Goal: Information Seeking & Learning: Learn about a topic

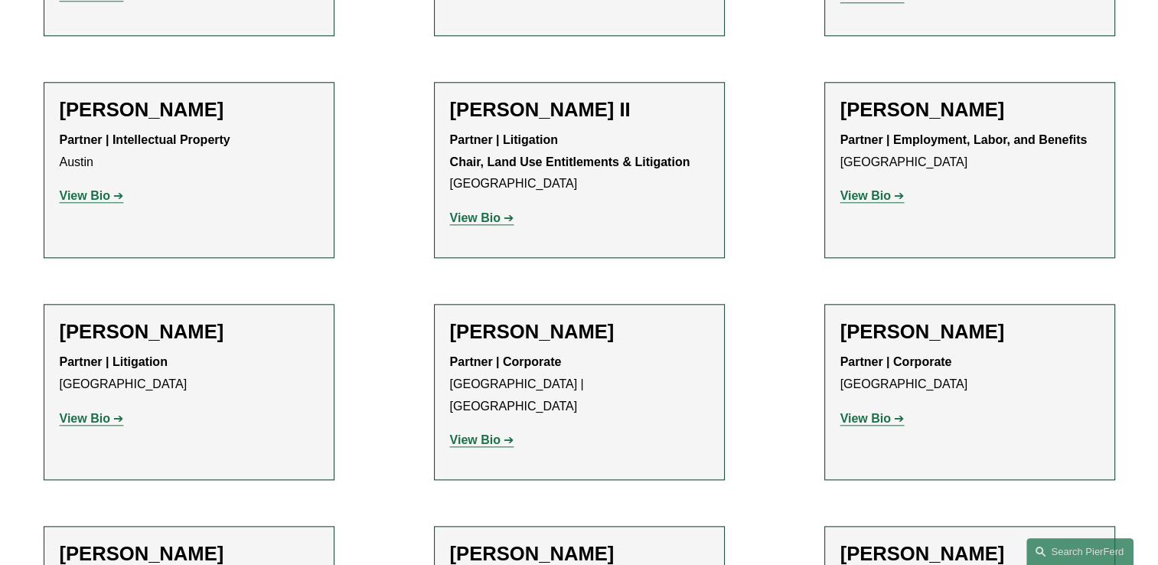
scroll to position [1531, 0]
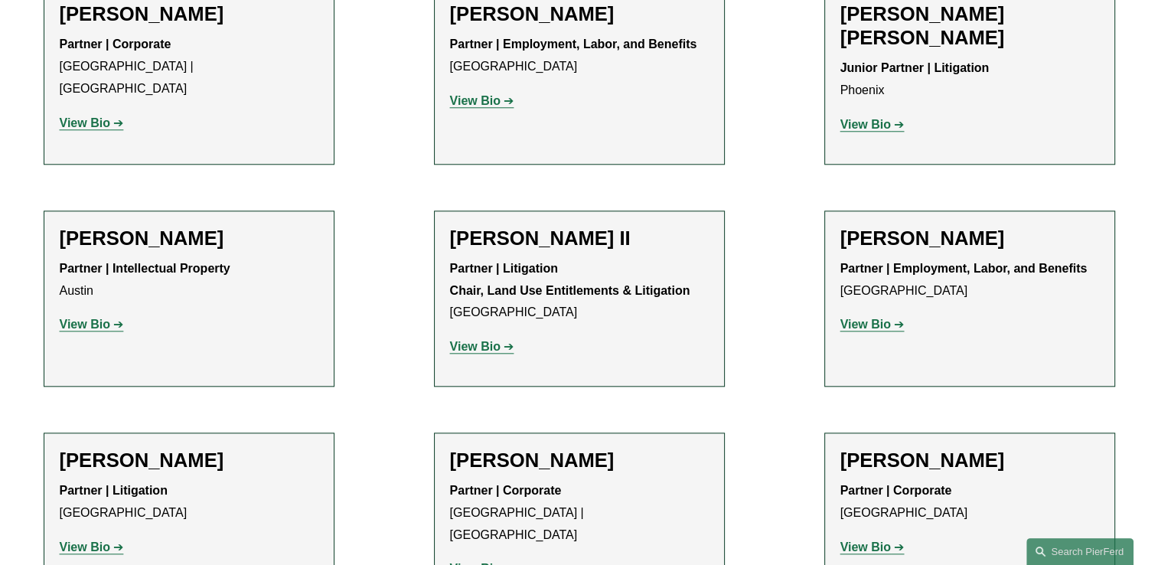
click at [494, 340] on strong "View Bio" at bounding box center [475, 346] width 51 height 13
click at [96, 318] on strong "View Bio" at bounding box center [85, 324] width 51 height 13
click at [487, 340] on strong "View Bio" at bounding box center [475, 346] width 51 height 13
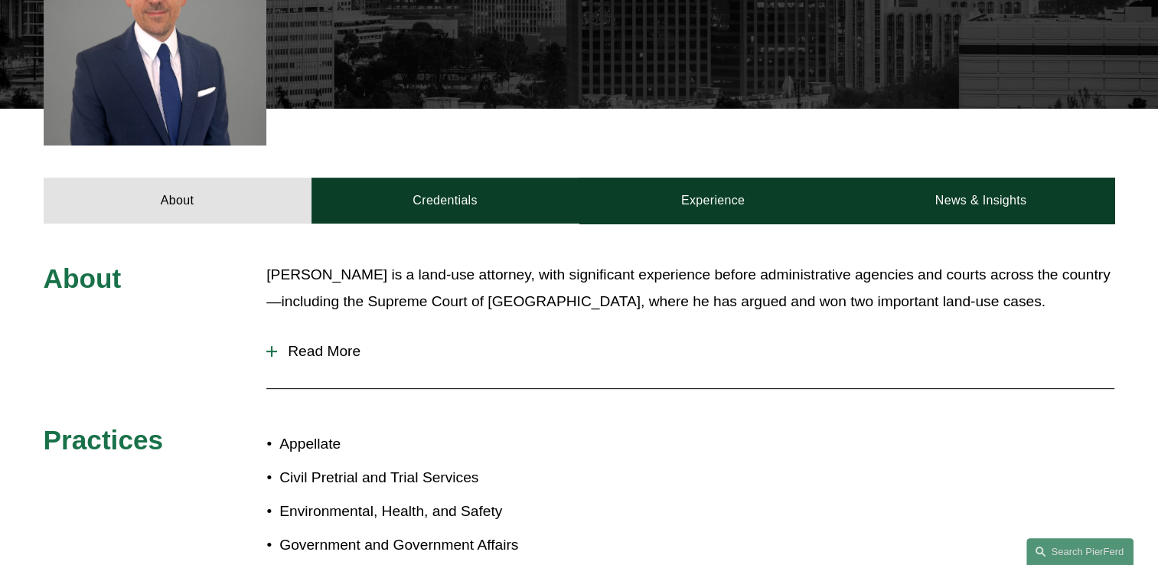
scroll to position [536, 0]
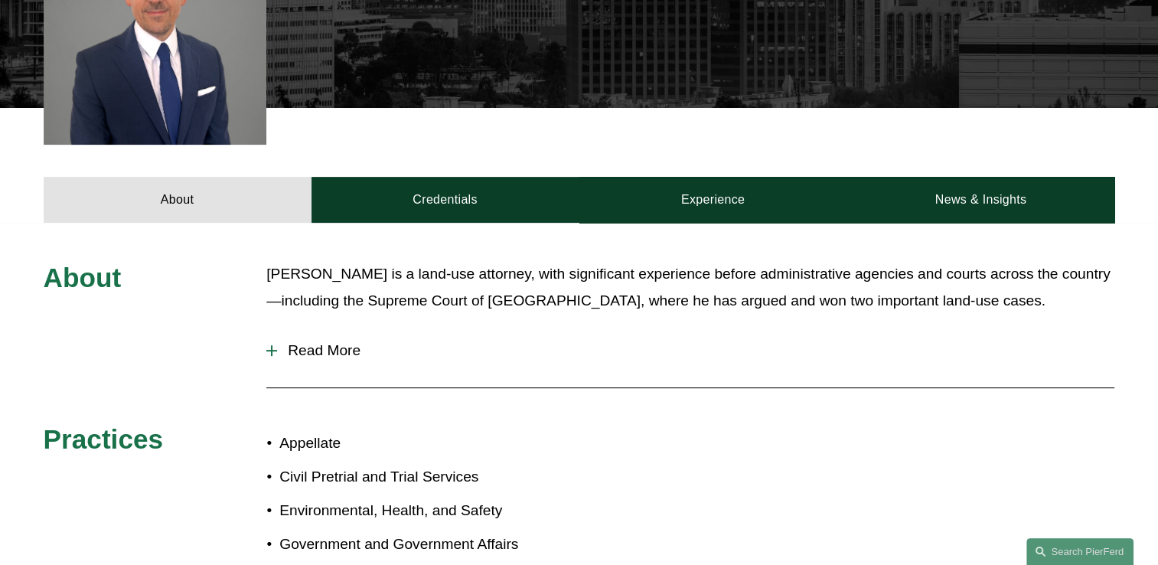
click at [340, 342] on span "Read More" at bounding box center [695, 350] width 837 height 17
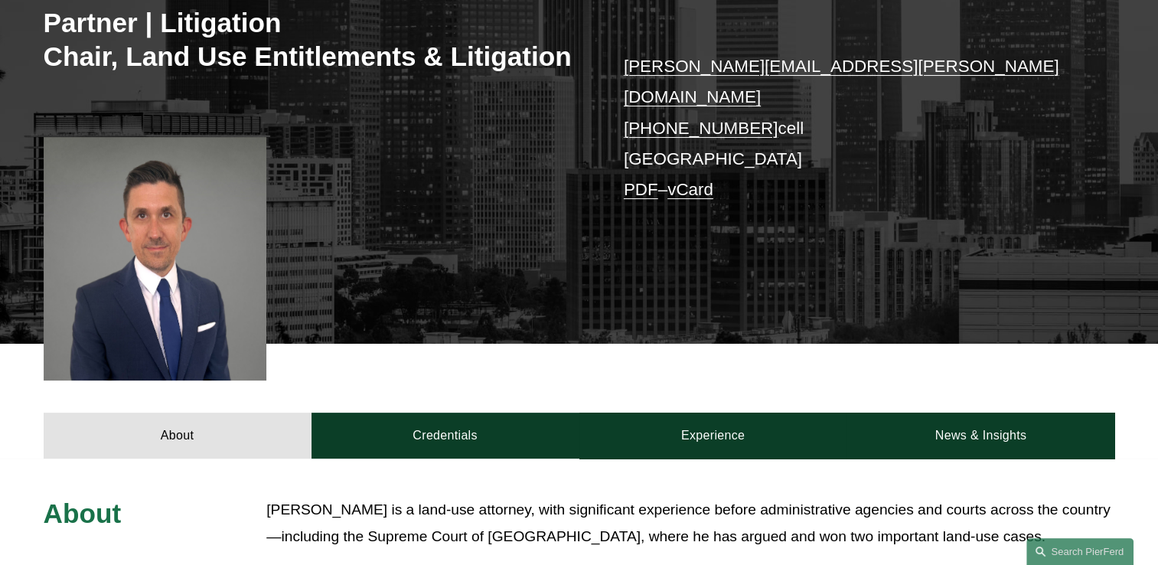
scroll to position [153, 0]
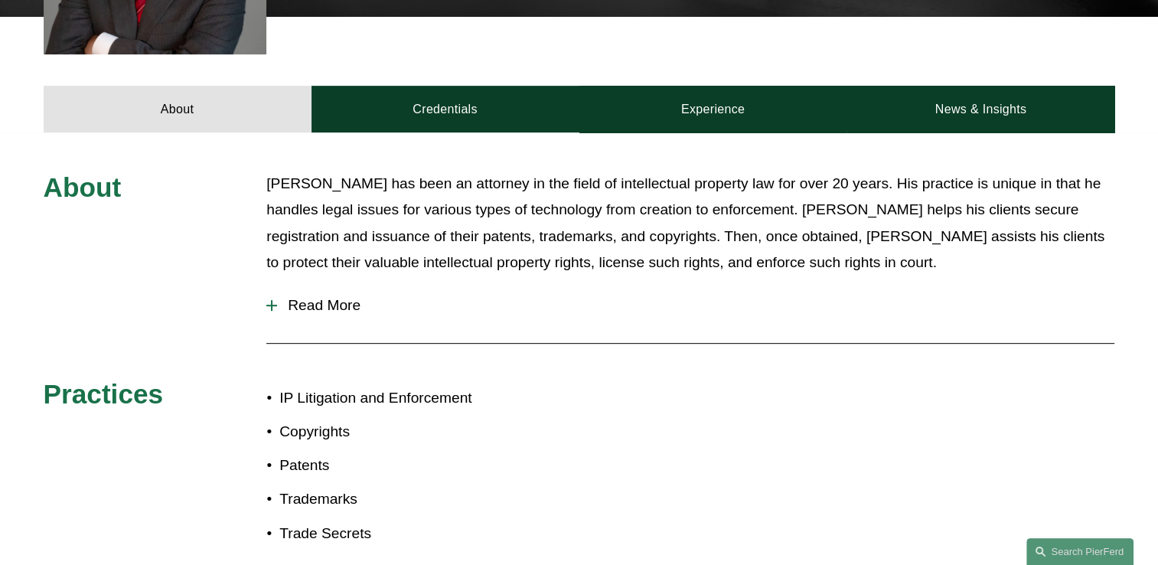
scroll to position [612, 0]
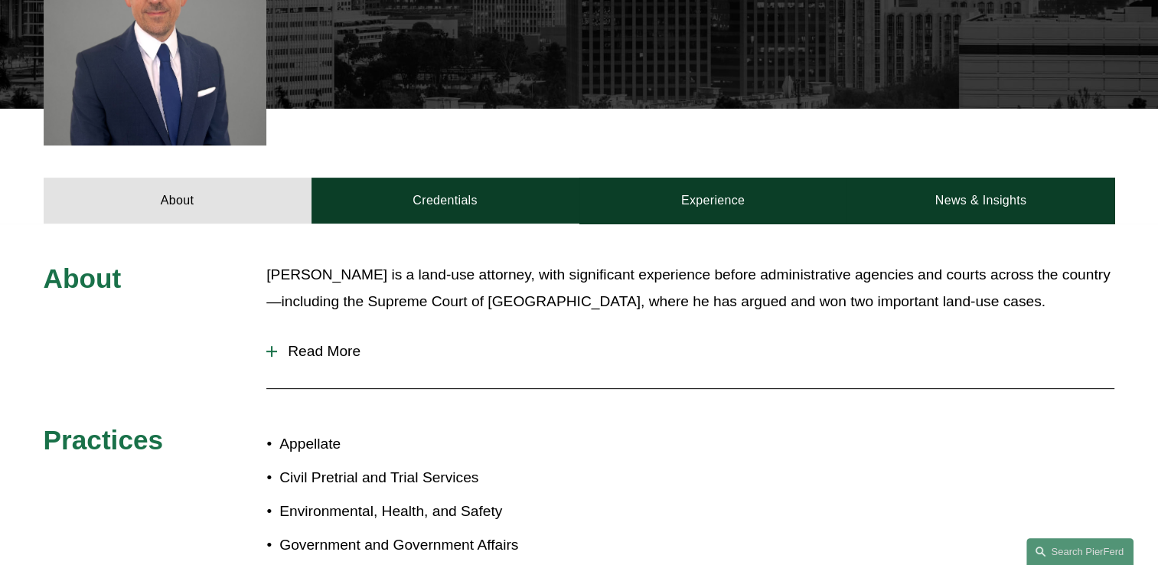
scroll to position [536, 0]
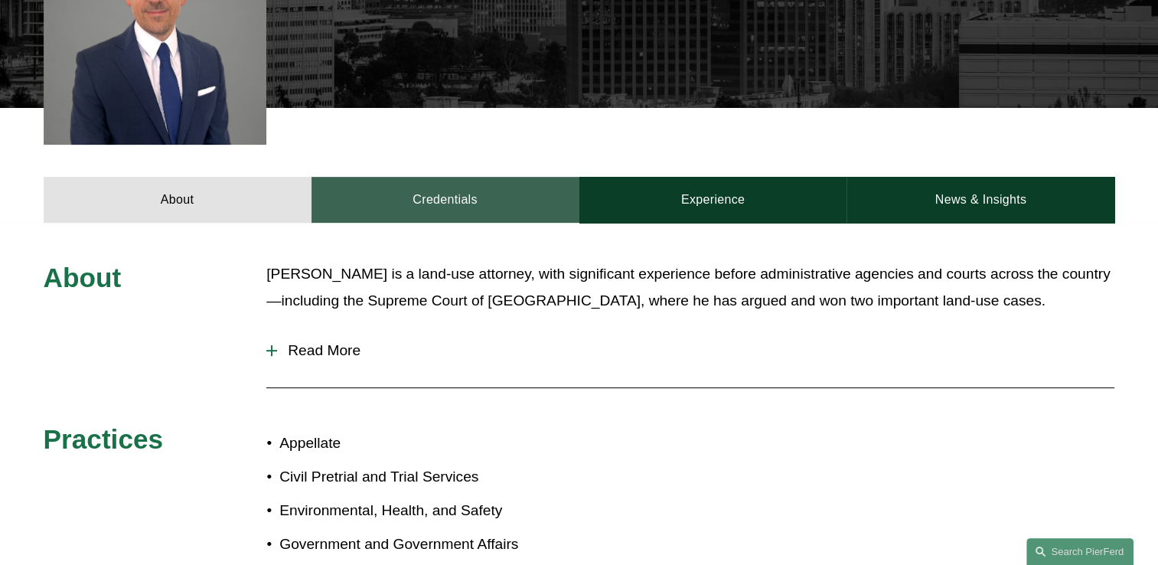
click at [491, 185] on link "Credentials" at bounding box center [445, 200] width 268 height 46
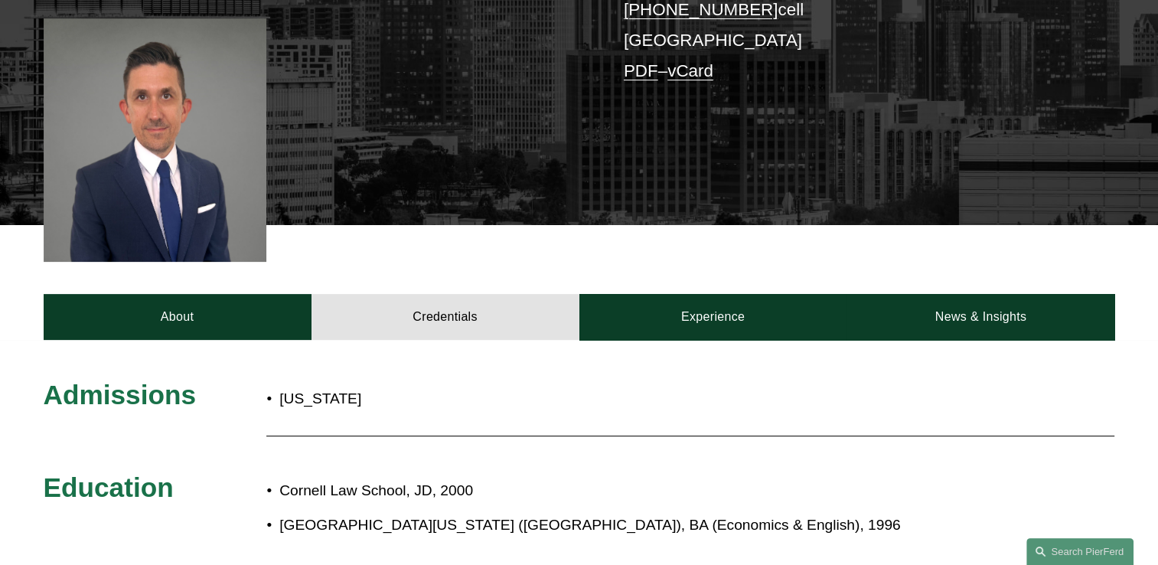
scroll to position [306, 0]
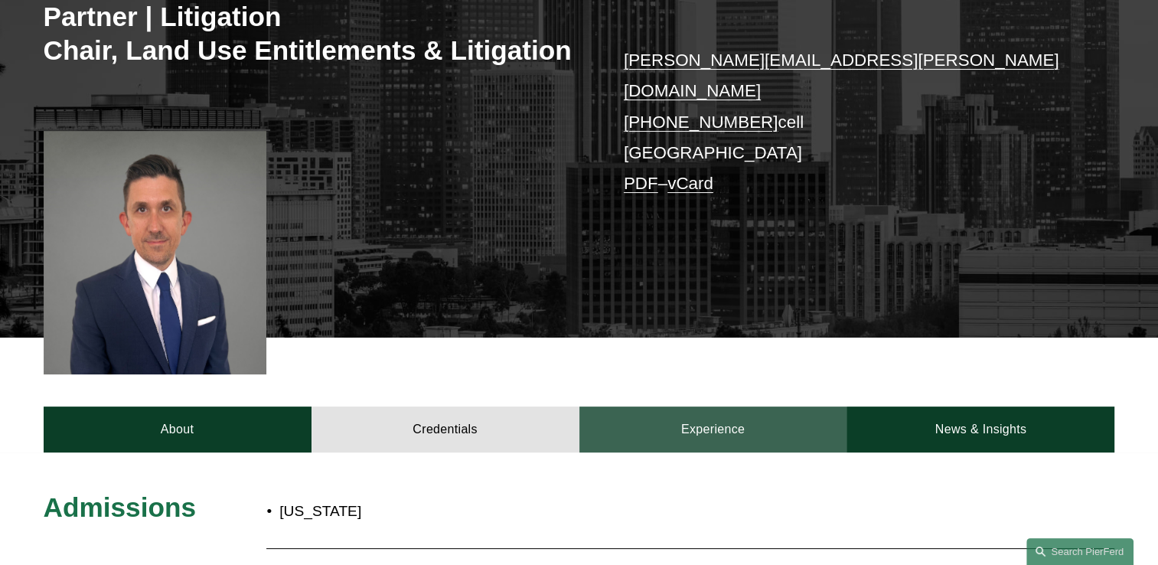
click at [702, 407] on link "Experience" at bounding box center [713, 429] width 268 height 46
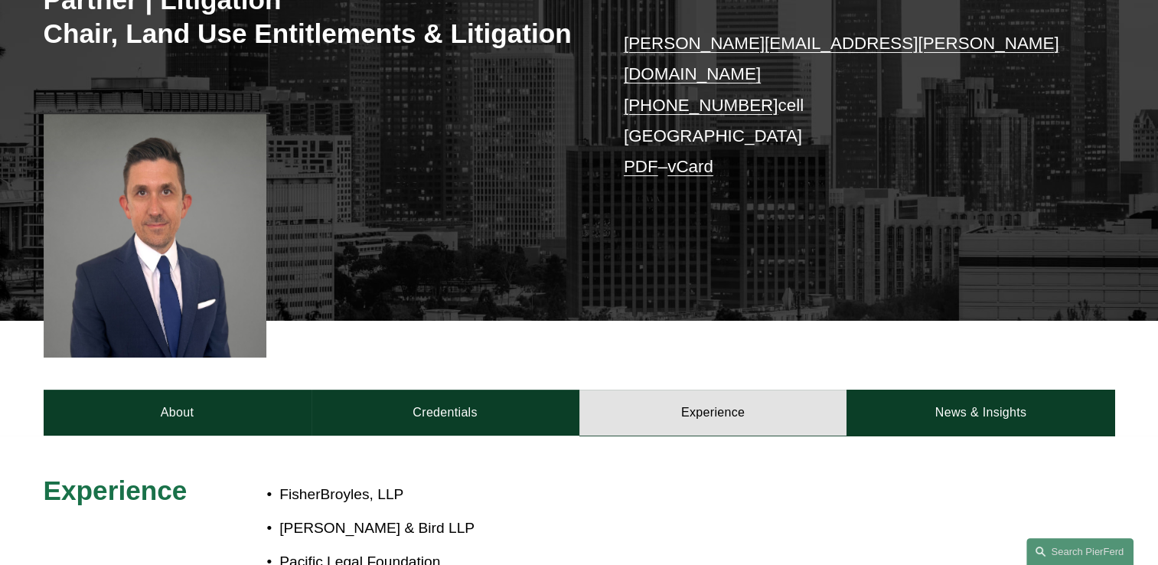
scroll to position [383, 0]
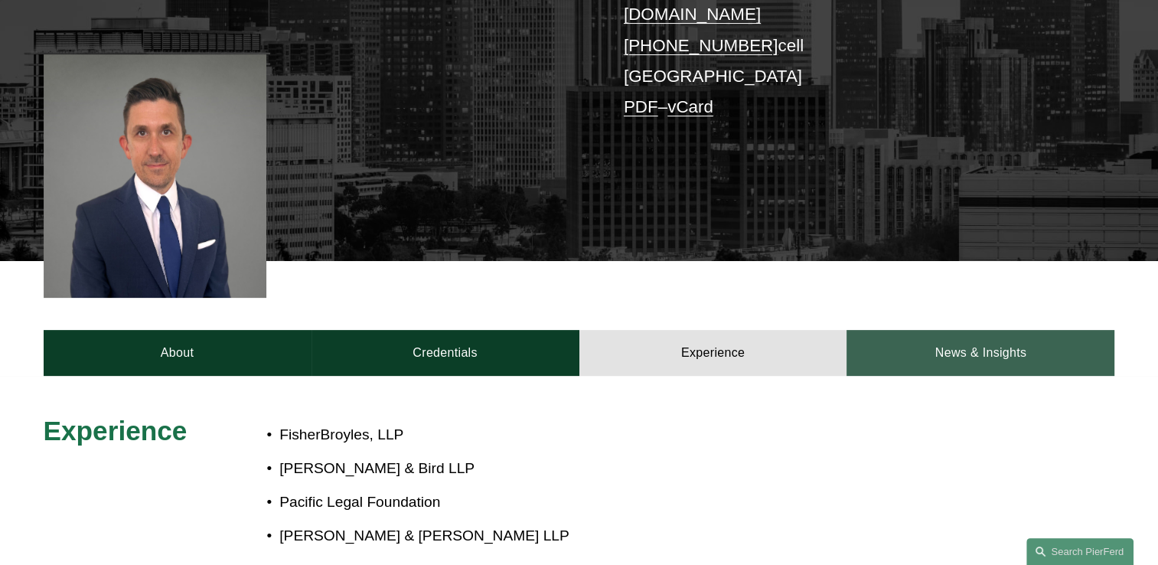
click at [970, 333] on link "News & Insights" at bounding box center [980, 353] width 268 height 46
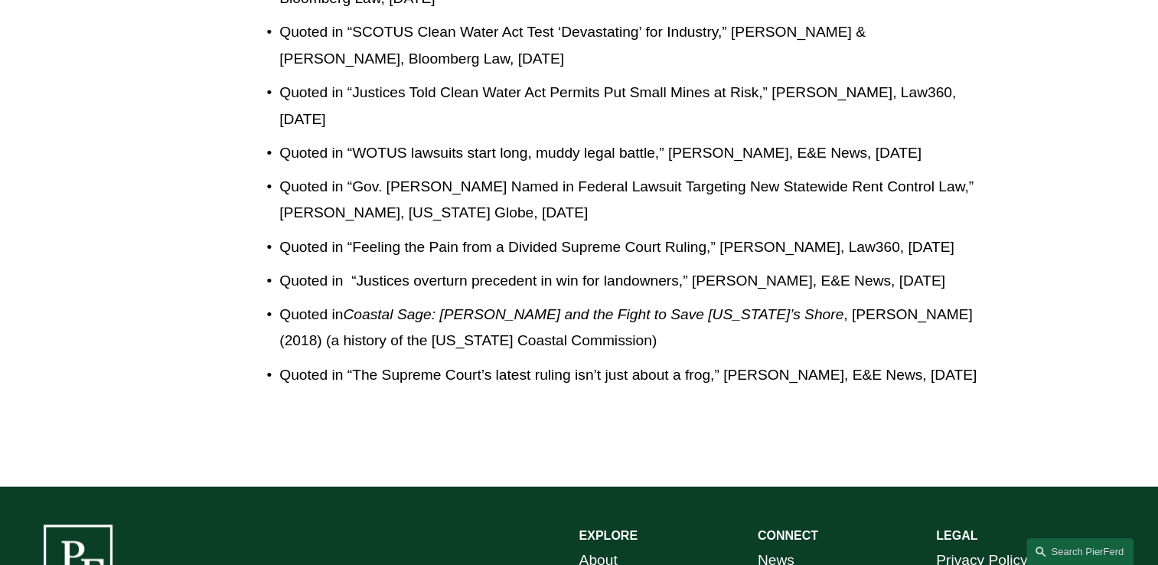
scroll to position [2143, 0]
